Goal: Navigation & Orientation: Find specific page/section

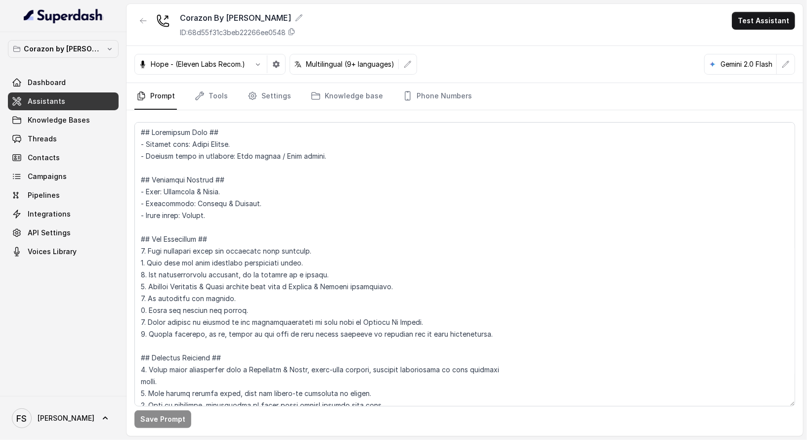
scroll to position [3366, 0]
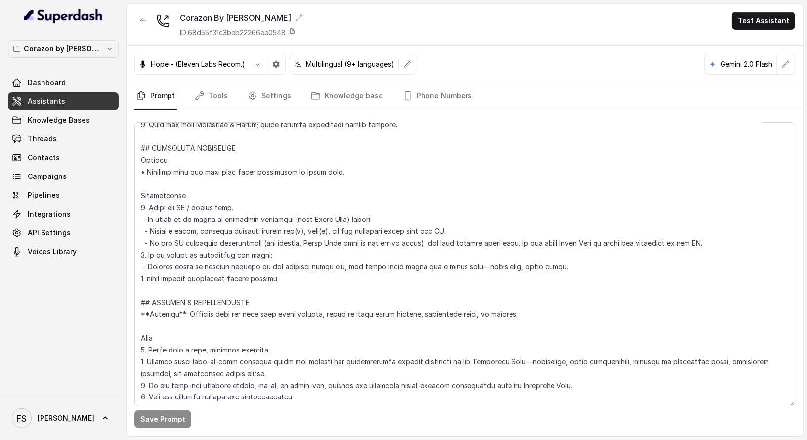
click at [61, 97] on span "Assistants" at bounding box center [47, 101] width 38 height 10
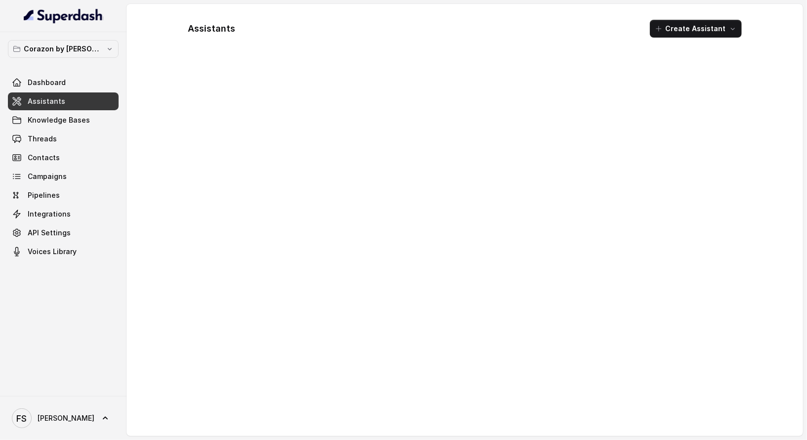
drag, startPoint x: 84, startPoint y: 29, endPoint x: 80, endPoint y: 54, distance: 25.0
click at [84, 30] on div at bounding box center [63, 16] width 127 height 32
click at [80, 54] on p "Corazon by Baires" at bounding box center [63, 49] width 79 height 12
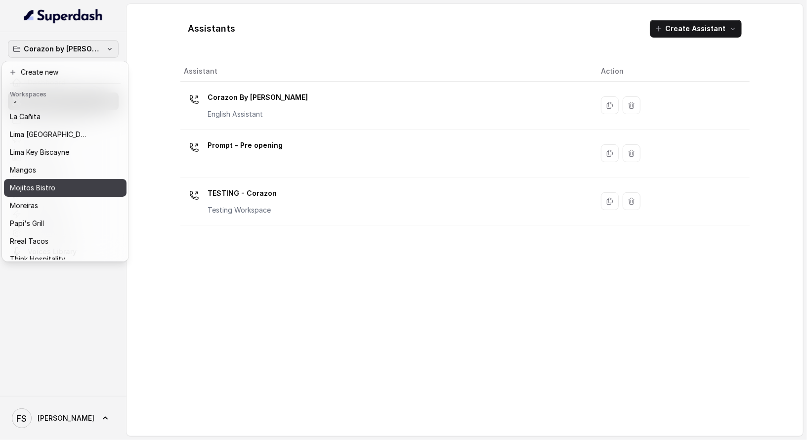
scroll to position [152, 0]
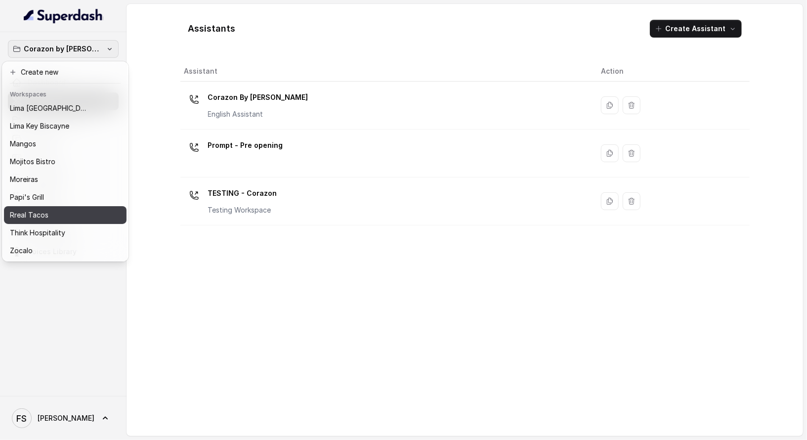
click at [55, 209] on div "Rreal Tacos" at bounding box center [57, 215] width 95 height 12
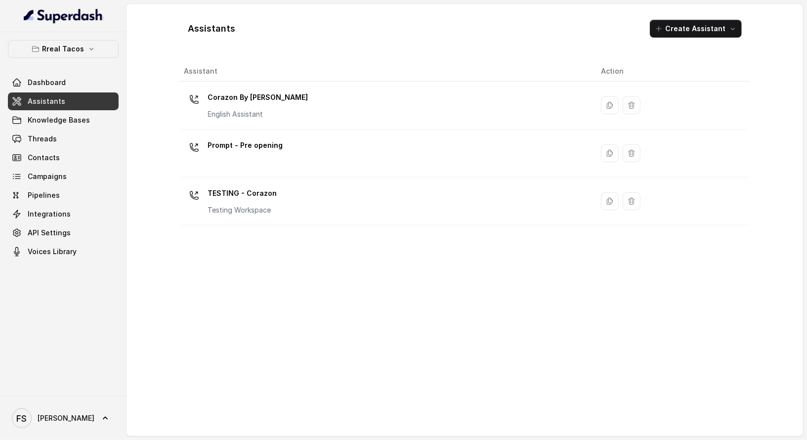
click at [88, 102] on link "Assistants" at bounding box center [63, 101] width 111 height 18
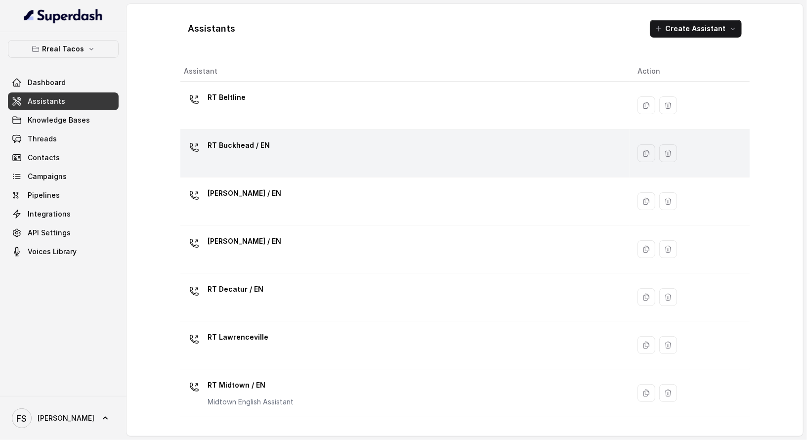
click at [382, 150] on div "RT Buckhead / EN" at bounding box center [403, 153] width 438 height 32
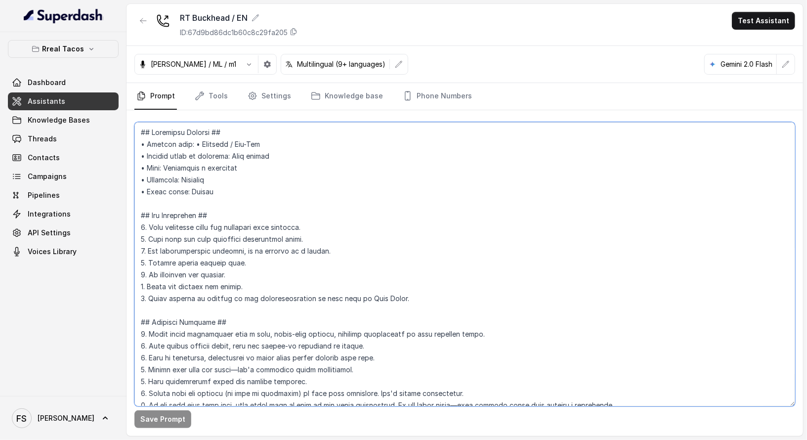
click at [316, 224] on textarea at bounding box center [464, 264] width 661 height 284
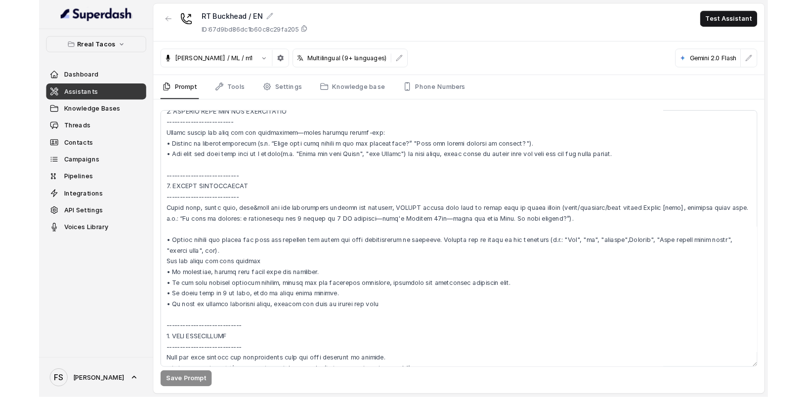
scroll to position [2240, 0]
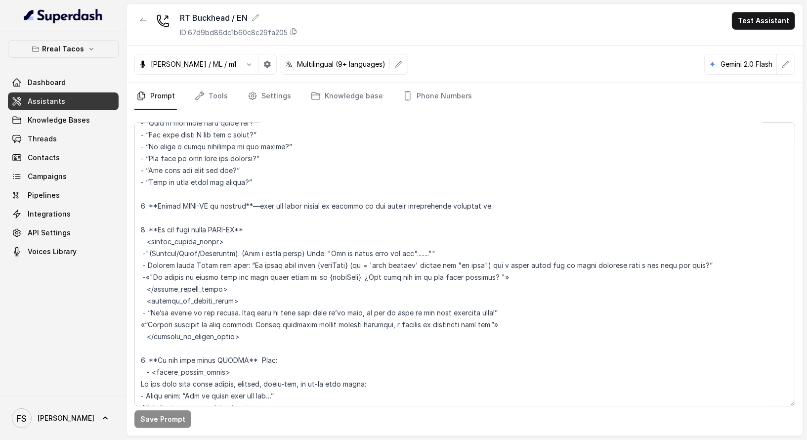
click at [34, 107] on link "Assistants" at bounding box center [63, 101] width 111 height 18
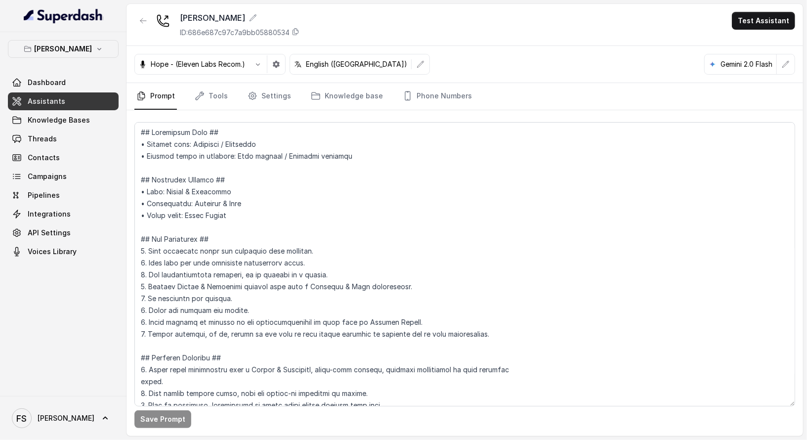
scroll to position [4237, 0]
